Goal: Information Seeking & Learning: Learn about a topic

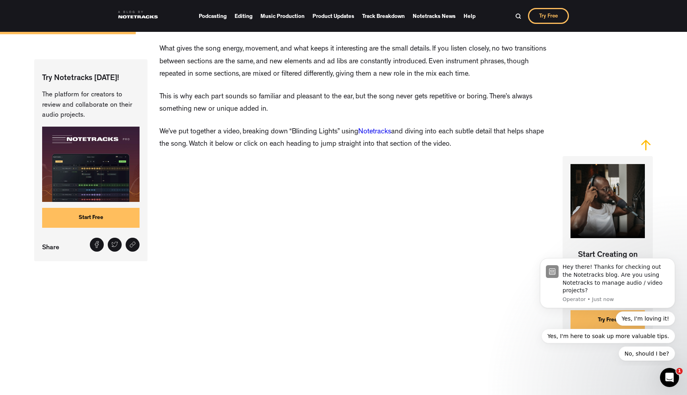
scroll to position [827, 0]
click at [535, 355] on div "Hey there! Thanks for checking out the Notetracks blog. Are you using Notetrack…" at bounding box center [608, 310] width 146 height 99
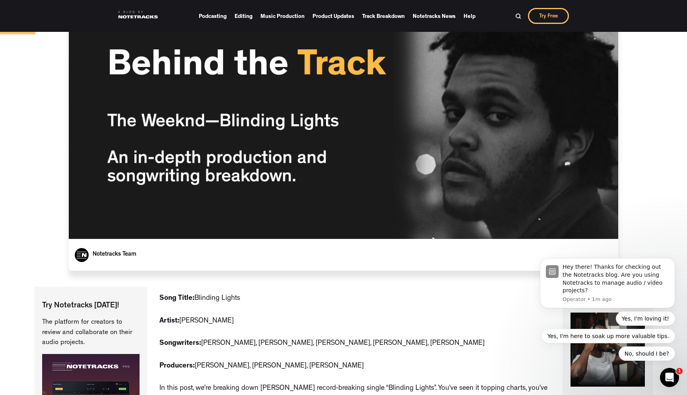
scroll to position [0, 0]
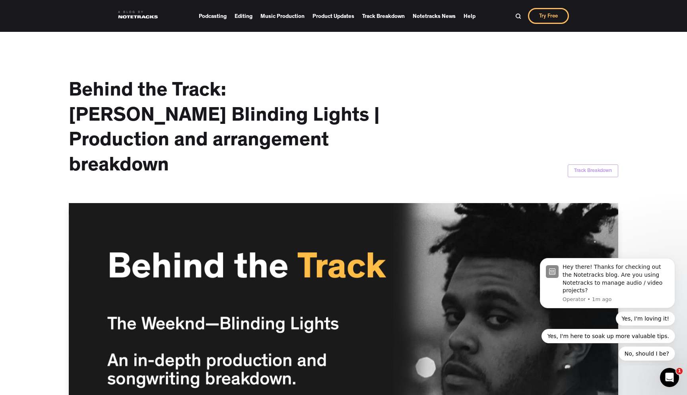
click at [143, 16] on link at bounding box center [138, 15] width 40 height 16
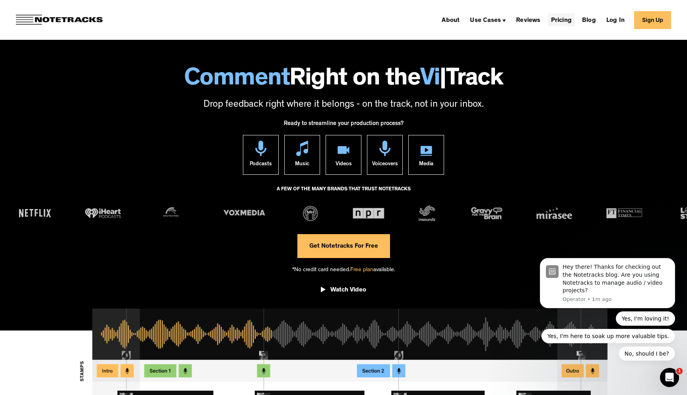
click at [563, 19] on link "Pricing" at bounding box center [561, 20] width 27 height 13
